Goal: Task Accomplishment & Management: Use online tool/utility

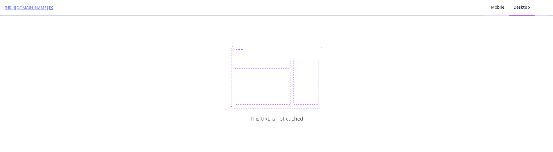
click at [501, 11] on div "Mobile" at bounding box center [497, 8] width 22 height 16
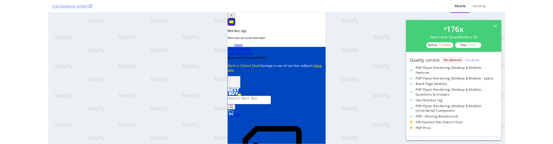
scroll to position [133, 0]
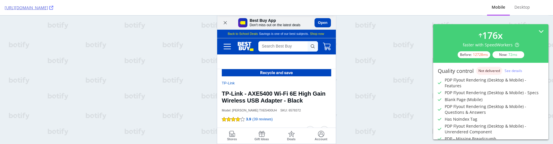
copy link "[URL][DOMAIN_NAME]"
click at [513, 71] on link "See details" at bounding box center [513, 70] width 18 height 5
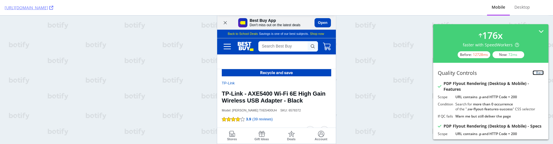
click at [532, 74] on icon at bounding box center [533, 72] width 2 height 3
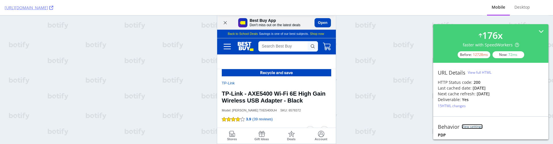
scroll to position [1, 0]
click at [526, 9] on div "Desktop" at bounding box center [522, 7] width 16 height 6
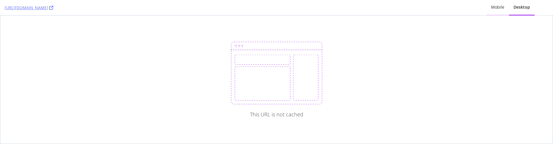
click at [498, 7] on div "Mobile" at bounding box center [497, 7] width 13 height 6
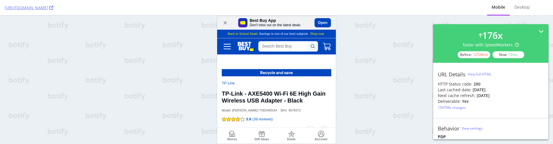
scroll to position [0, 0]
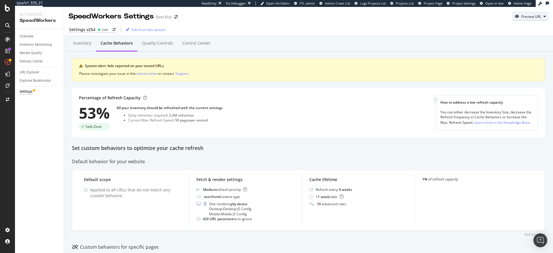
click at [521, 18] on div "Preview URL" at bounding box center [531, 16] width 20 height 5
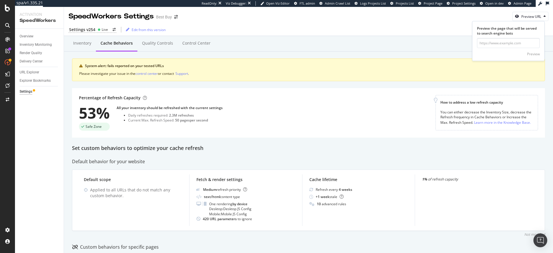
click at [389, 29] on div "Settings v254 Live Edit from this version" at bounding box center [308, 30] width 489 height 12
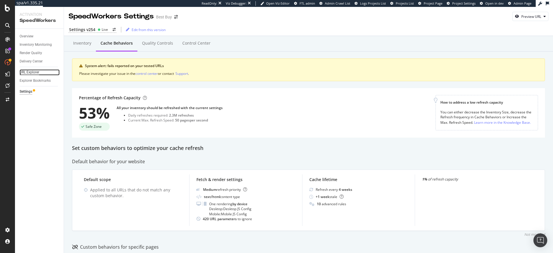
click at [29, 72] on div "URL Explorer" at bounding box center [30, 72] width 20 height 6
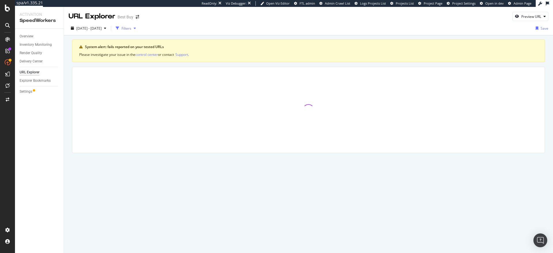
click at [138, 29] on div "button" at bounding box center [134, 27] width 7 height 3
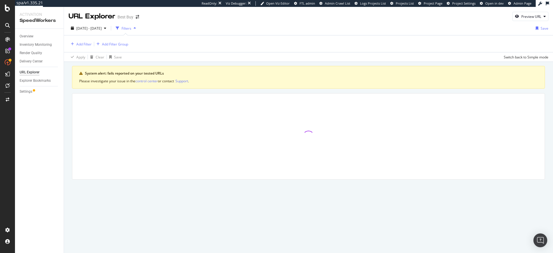
click at [85, 48] on div "Add Filter Add Filter Group" at bounding box center [309, 43] width 480 height 17
click at [87, 44] on div "Add Filter" at bounding box center [83, 44] width 15 height 5
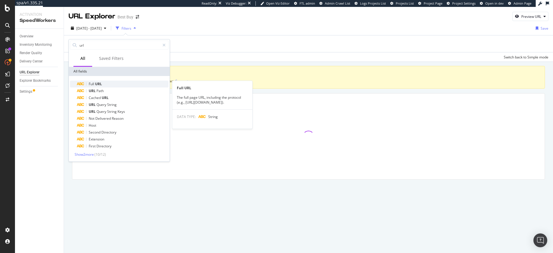
type input "url"
click at [105, 83] on div "Full URL" at bounding box center [123, 84] width 92 height 7
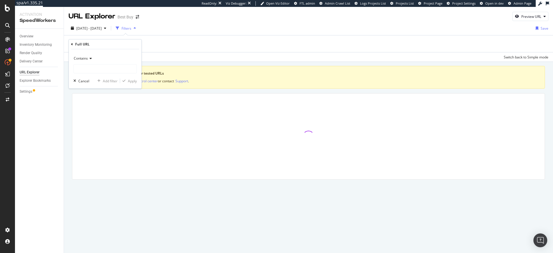
click at [91, 59] on icon at bounding box center [90, 58] width 4 height 3
click at [89, 67] on div "Equal to" at bounding box center [106, 69] width 62 height 7
click at [89, 67] on input "text" at bounding box center [105, 68] width 63 height 9
paste input "[URL][DOMAIN_NAME]"
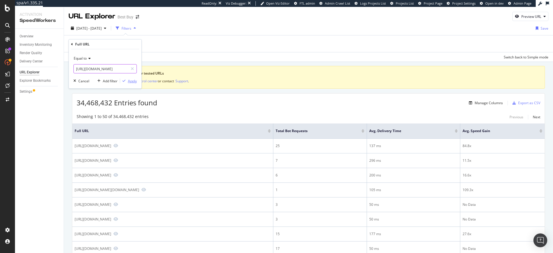
type input "[URL][DOMAIN_NAME]"
click at [132, 80] on div "Apply" at bounding box center [132, 81] width 9 height 5
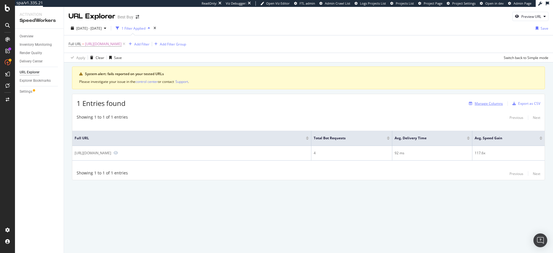
click at [482, 106] on div "Manage Columns" at bounding box center [484, 103] width 36 height 6
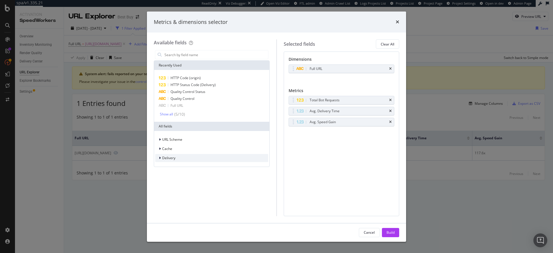
click at [168, 144] on span "Delivery" at bounding box center [168, 157] width 13 height 5
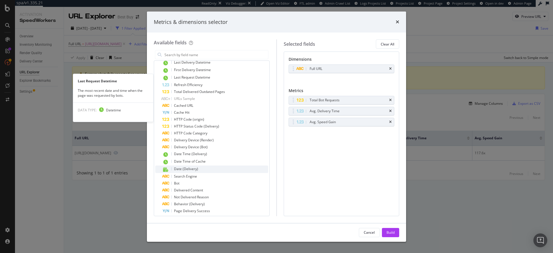
scroll to position [187, 0]
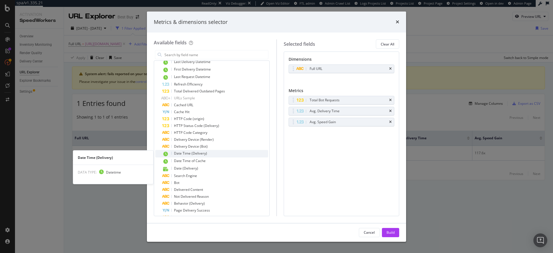
click at [188, 144] on div "Date Time (Delivery)" at bounding box center [215, 153] width 106 height 7
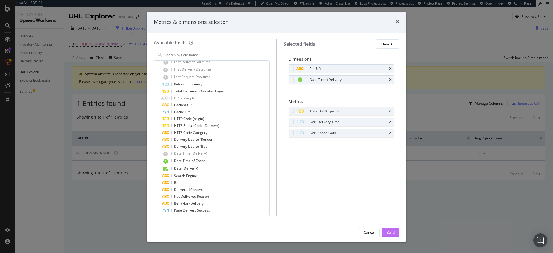
click at [393, 144] on div "Build" at bounding box center [390, 232] width 8 height 5
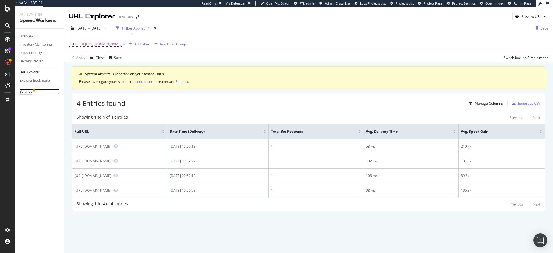
click at [23, 92] on div "Settings" at bounding box center [26, 92] width 13 height 6
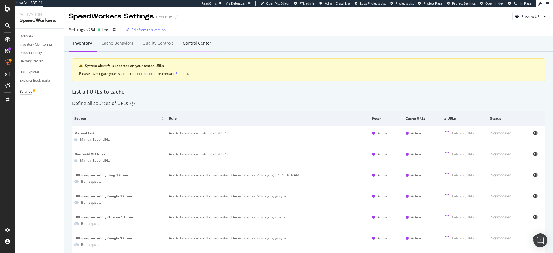
click at [184, 41] on div "Control Center" at bounding box center [197, 43] width 28 height 6
